Goal: Find specific page/section: Find specific page/section

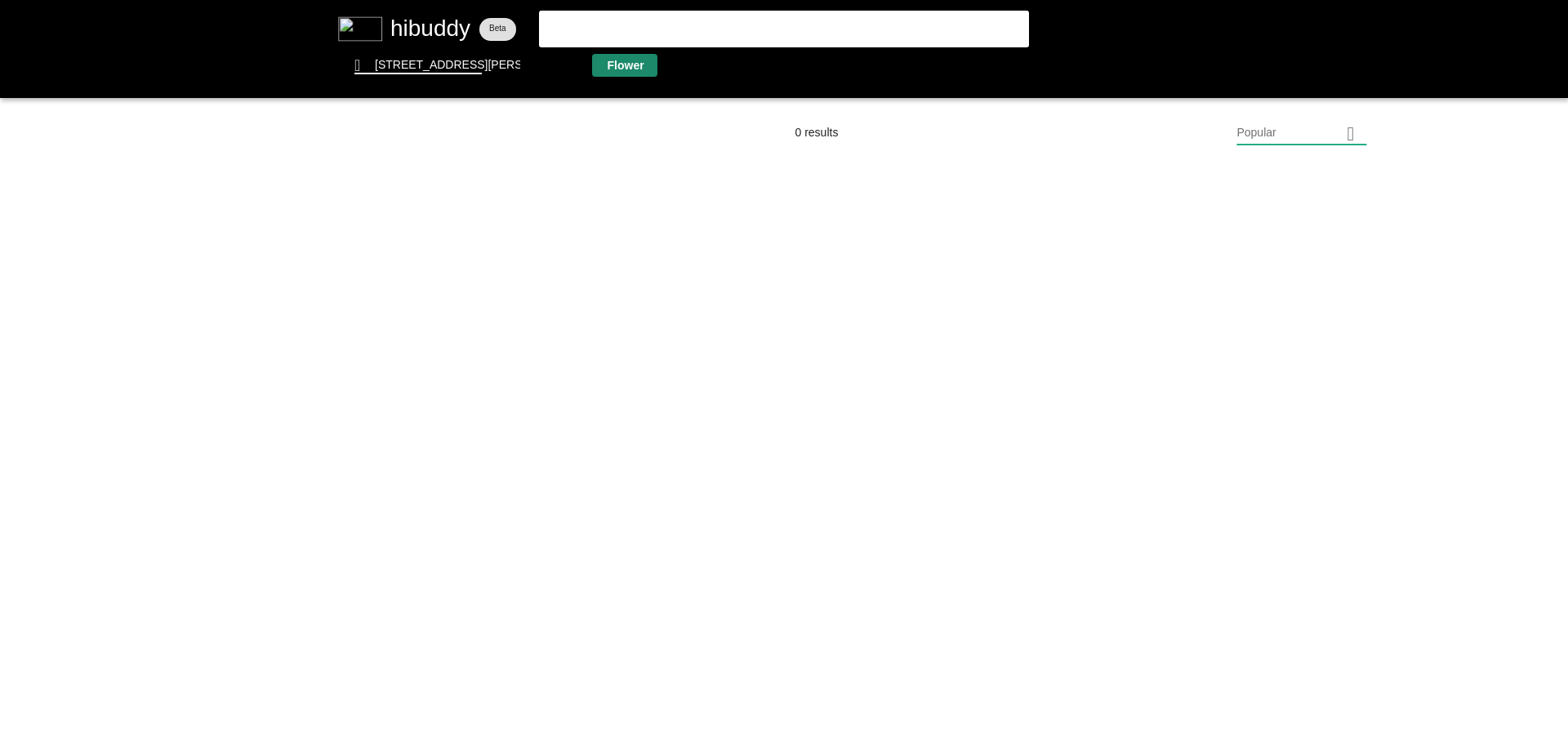
click at [605, 67] on flt-glass-pane at bounding box center [784, 372] width 1568 height 744
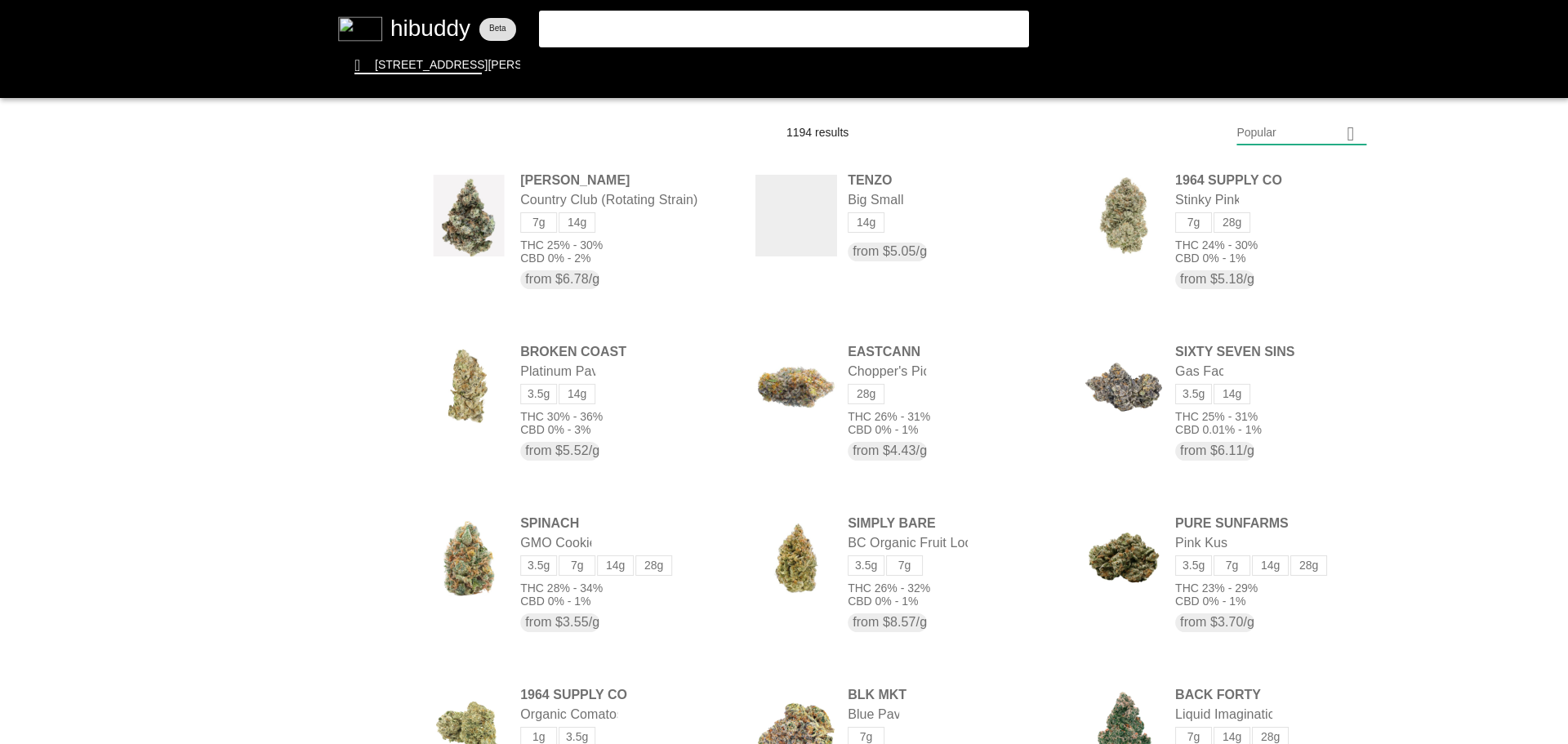
click at [1331, 134] on flt-glass-pane at bounding box center [784, 372] width 1568 height 744
click at [1286, 575] on flt-glass-pane at bounding box center [784, 372] width 1568 height 744
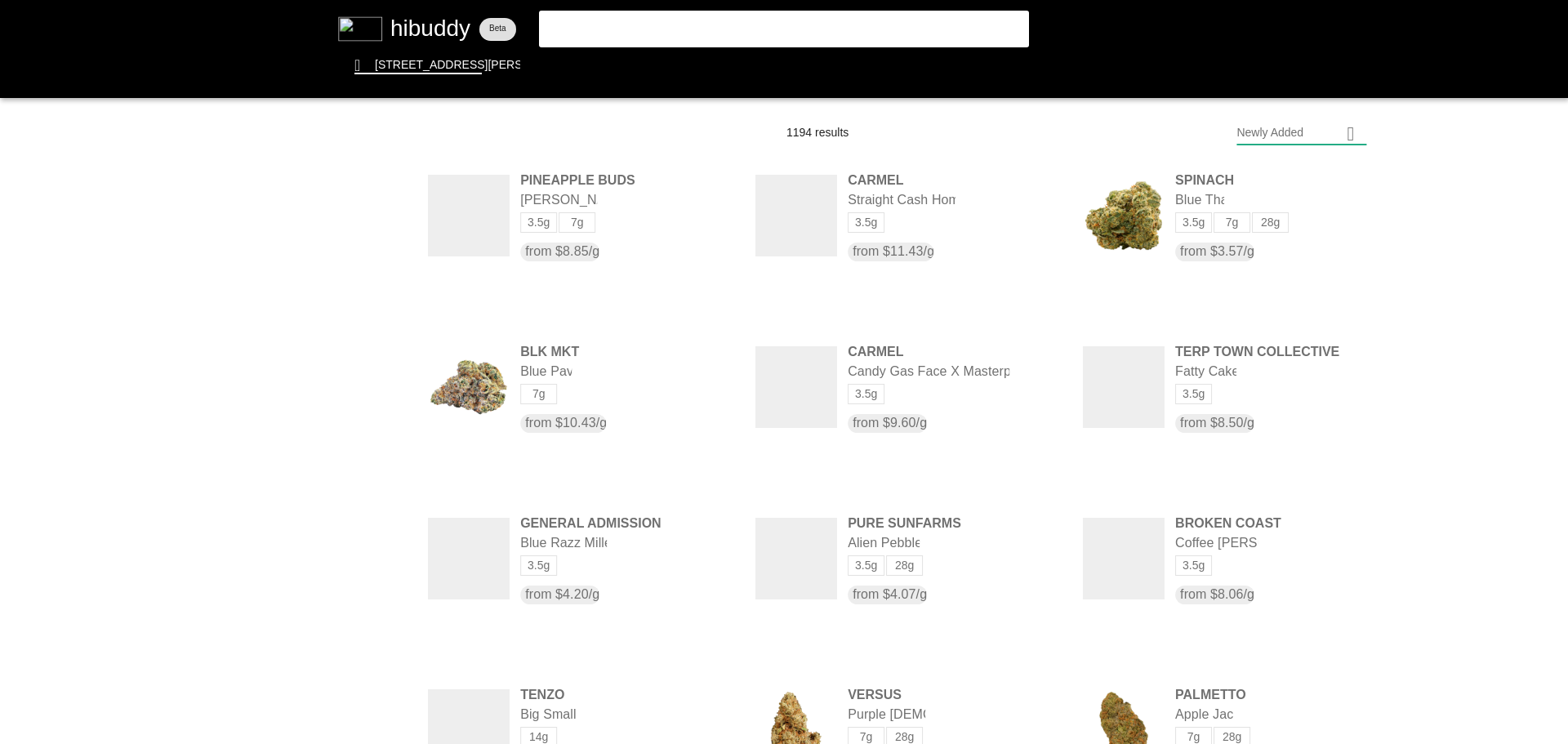
click at [365, 447] on flt-glass-pane at bounding box center [784, 372] width 1568 height 744
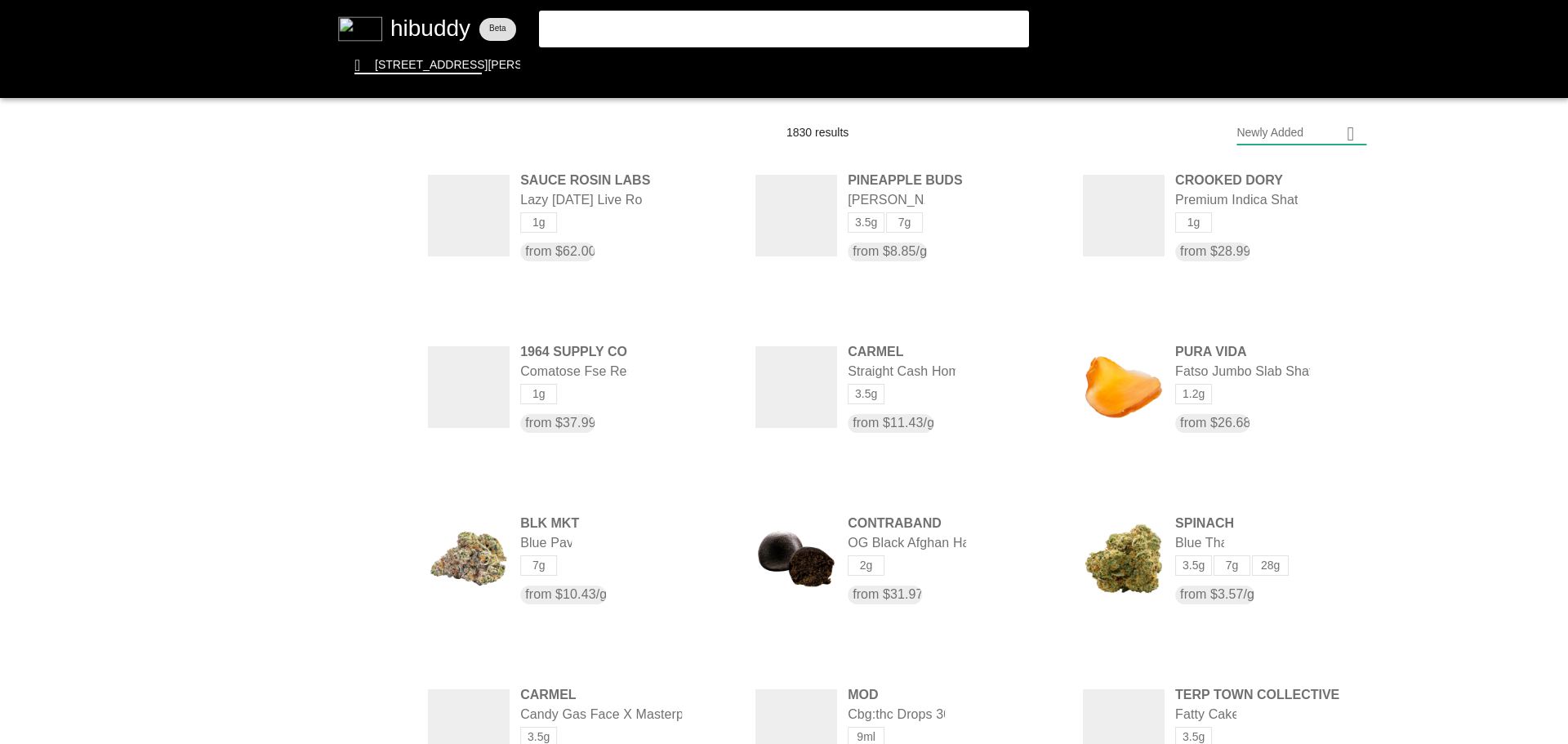
click at [370, 335] on flt-glass-pane at bounding box center [784, 372] width 1568 height 744
